Goal: Information Seeking & Learning: Find specific page/section

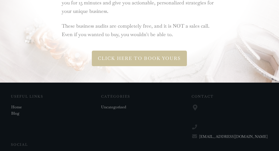
scroll to position [1172, 0]
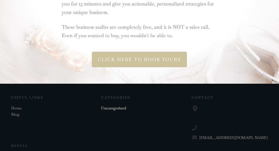
click at [109, 105] on link "Uncategorized" at bounding box center [113, 108] width 25 height 6
click at [17, 112] on link "Blog" at bounding box center [15, 114] width 8 height 5
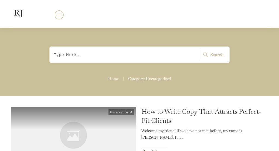
click at [123, 53] on input "search" at bounding box center [126, 55] width 146 height 10
type input "discovery call questioniarre"
click at [212, 55] on button "Search" at bounding box center [212, 55] width 27 height 10
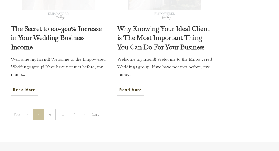
scroll to position [630, 0]
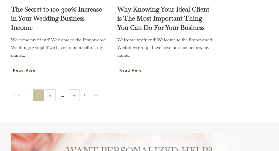
click at [132, 72] on span "Read More" at bounding box center [130, 70] width 22 height 4
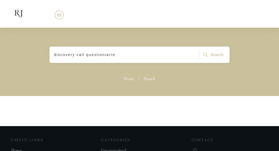
click at [110, 55] on input "discovery call questioniarre" at bounding box center [126, 55] width 146 height 10
type input "discovery call"
click at [212, 55] on button "Search" at bounding box center [212, 55] width 27 height 10
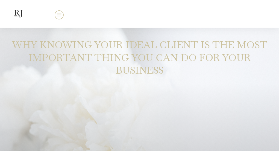
click at [61, 14] on icon at bounding box center [59, 14] width 5 height 1
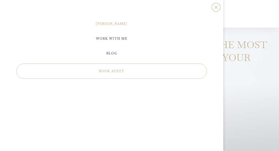
click at [115, 25] on span "[PERSON_NAME]" at bounding box center [111, 23] width 31 height 7
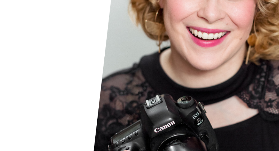
scroll to position [115, 0]
